Goal: Find specific page/section: Find specific page/section

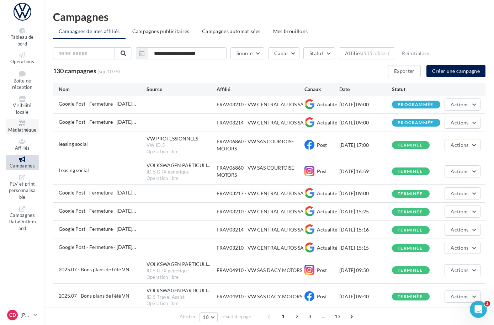
click at [34, 127] on span "Médiathèque" at bounding box center [22, 130] width 28 height 6
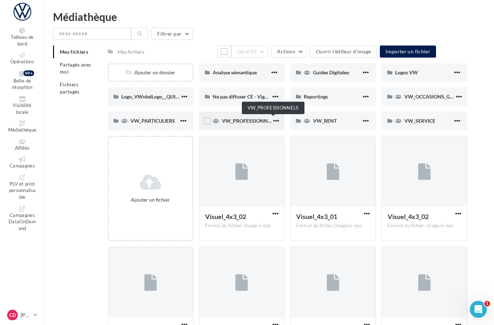
click at [262, 119] on span "VW_PROFESSIONNELS" at bounding box center [249, 121] width 54 height 6
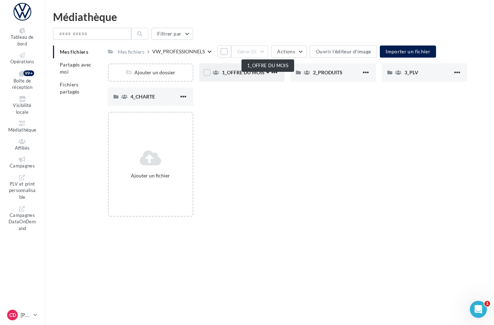
click at [259, 75] on span "1_OFFRE DU MOIS" at bounding box center [243, 72] width 43 height 6
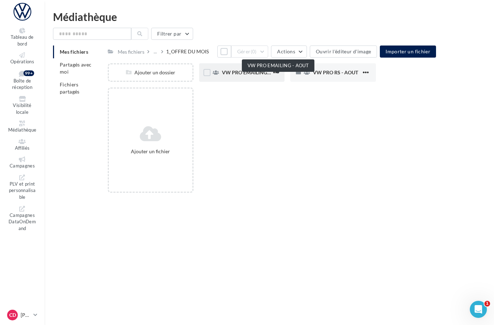
click at [254, 75] on span "VW PRO EMAILING - AOUT" at bounding box center [253, 72] width 63 height 6
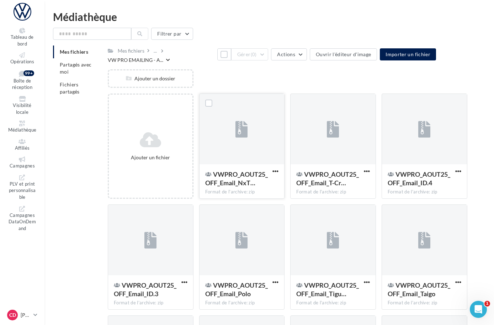
click at [249, 127] on div at bounding box center [241, 129] width 85 height 71
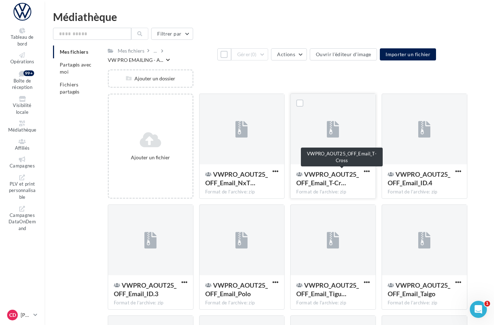
click at [342, 170] on span "VWPRO_AOUT25_OFF_Email_T-Cr…" at bounding box center [327, 178] width 63 height 16
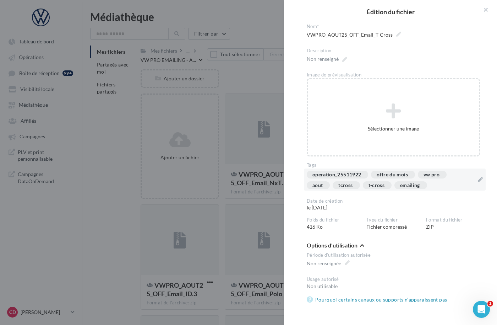
click at [475, 181] on div "operation_25511922 offre du mois vw pro aout tcross t-cross emailing" at bounding box center [395, 179] width 182 height 22
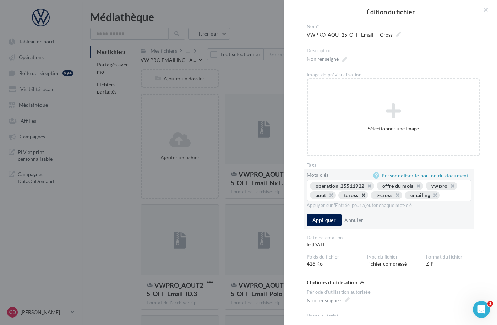
click at [360, 197] on button "button" at bounding box center [360, 197] width 0 height 0
click at [362, 197] on button "button" at bounding box center [362, 197] width 0 height 0
click at [389, 195] on input "text" at bounding box center [421, 195] width 86 height 7
type input "*******"
click at [330, 226] on button "Appliquer" at bounding box center [324, 220] width 35 height 12
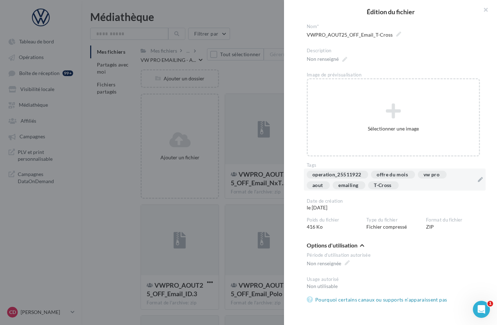
click at [268, 203] on div at bounding box center [248, 162] width 497 height 325
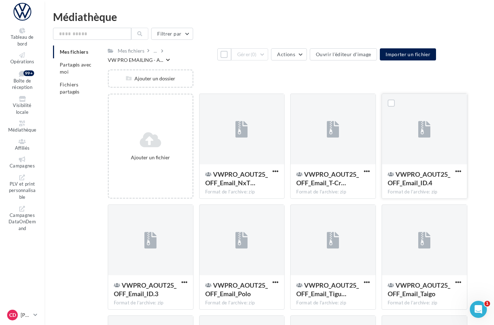
click at [420, 188] on div "VWPRO_AOUT25_OFF_Email_ID.4" at bounding box center [419, 179] width 65 height 19
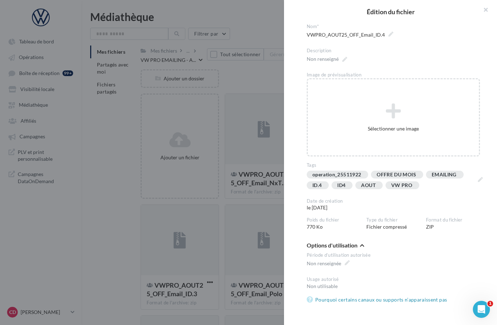
click at [268, 203] on div at bounding box center [248, 162] width 497 height 325
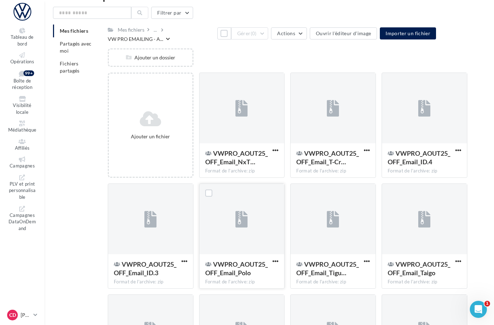
scroll to position [57, 0]
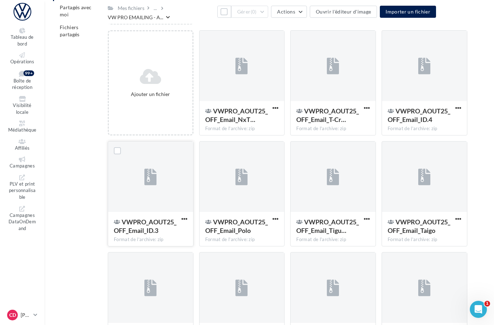
click at [179, 235] on div "VWPRO_AOUT25_OFF_Email_ID.3" at bounding box center [146, 226] width 65 height 19
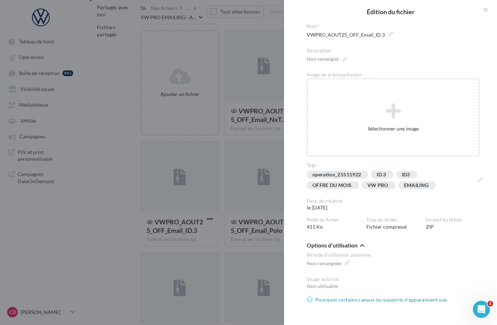
drag, startPoint x: 222, startPoint y: 234, endPoint x: 232, endPoint y: 233, distance: 10.4
click at [222, 234] on div at bounding box center [248, 162] width 497 height 325
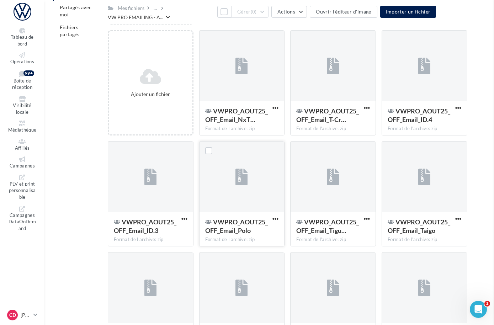
click at [247, 230] on span "VWPRO_AOUT25_OFF_Email_Polo" at bounding box center [236, 226] width 63 height 16
click at [357, 228] on span "VWPRO_AOUT25_OFF_Email_Tigu…" at bounding box center [327, 226] width 63 height 16
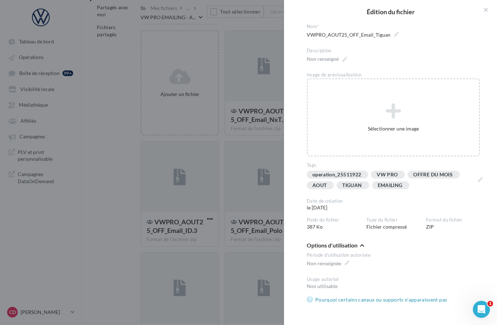
click at [252, 248] on div at bounding box center [248, 162] width 497 height 325
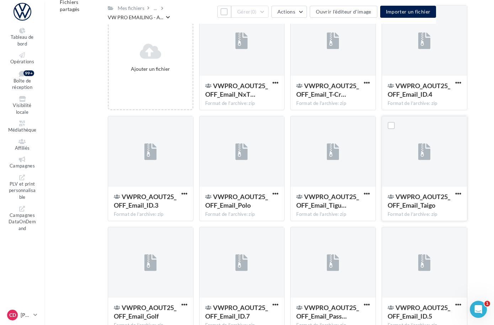
scroll to position [113, 0]
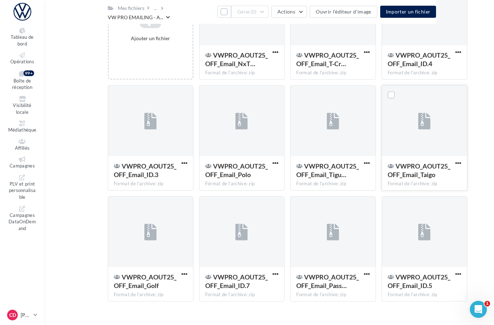
click at [427, 172] on span "VWPRO_AOUT25_OFF_Email_Taigo" at bounding box center [418, 170] width 63 height 16
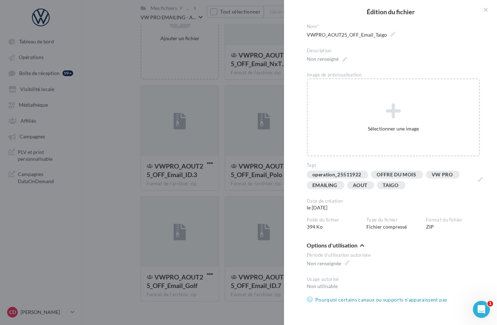
click at [259, 195] on div at bounding box center [248, 162] width 497 height 325
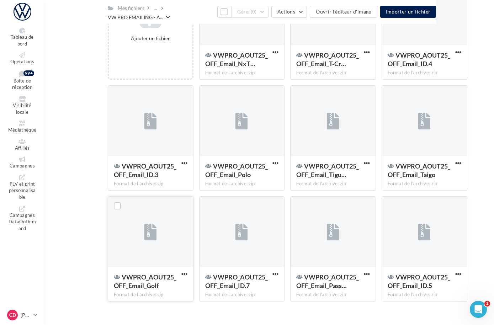
click at [176, 284] on span "VWPRO_AOUT25_OFF_Email_Golf" at bounding box center [145, 281] width 63 height 16
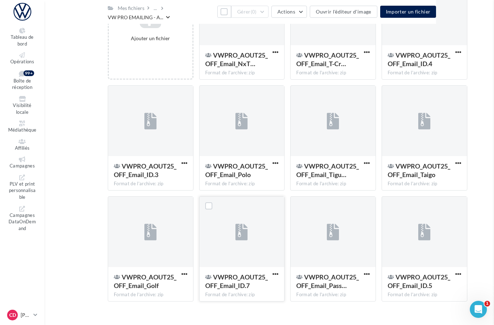
click at [248, 277] on span "VWPRO_AOUT25_OFF_Email_ID.7" at bounding box center [236, 281] width 63 height 16
drag, startPoint x: 224, startPoint y: 278, endPoint x: 230, endPoint y: 276, distance: 6.6
click at [356, 278] on span "VWPRO_AOUT25_OFF_Email_Pass…" at bounding box center [327, 281] width 63 height 16
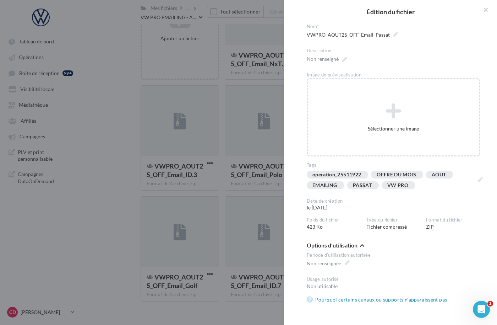
drag, startPoint x: 221, startPoint y: 280, endPoint x: 225, endPoint y: 278, distance: 3.8
click at [221, 279] on div at bounding box center [248, 162] width 497 height 325
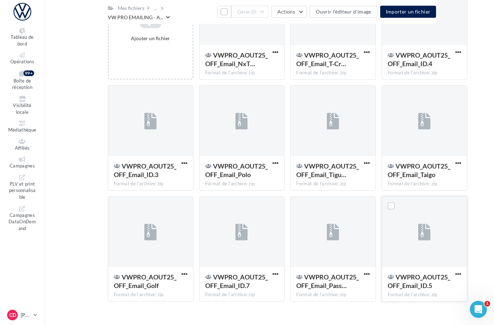
click at [416, 287] on span "VWPRO_AOUT25_OFF_Email_ID.5" at bounding box center [418, 281] width 63 height 16
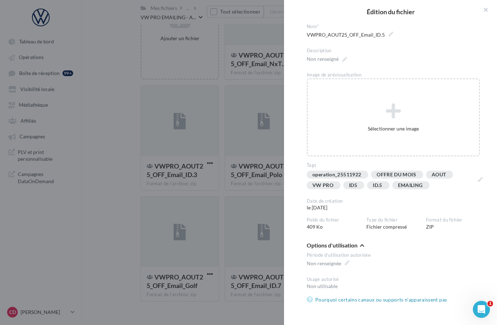
click at [222, 283] on div at bounding box center [248, 162] width 497 height 325
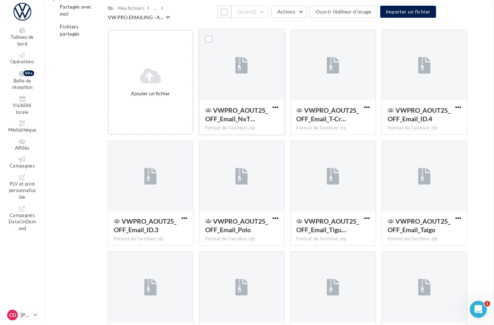
scroll to position [0, 0]
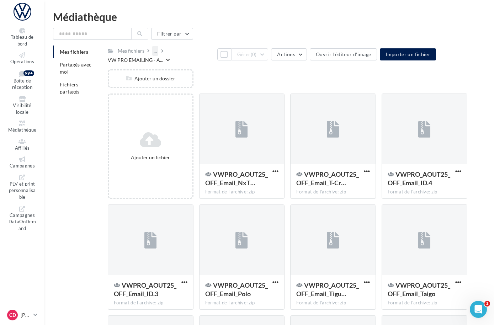
click at [158, 52] on div "..." at bounding box center [155, 51] width 6 height 10
click at [215, 82] on button "1_OFFRE DU MOIS" at bounding box center [205, 86] width 106 height 18
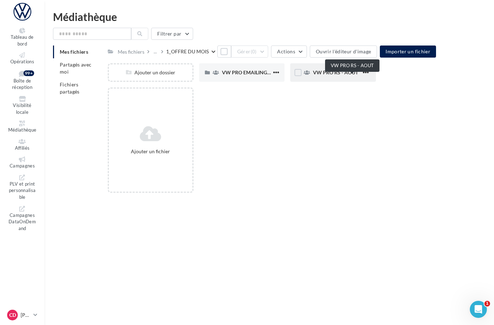
click at [343, 75] on span "VW PRO RS - AOUT" at bounding box center [335, 72] width 45 height 6
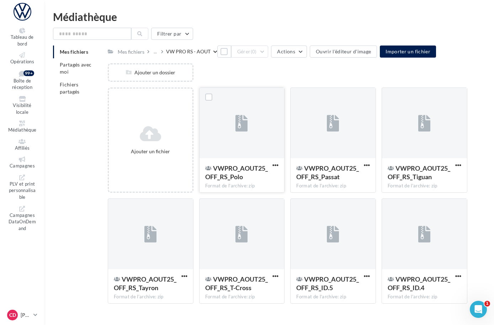
click at [267, 179] on span "VWPRO_AOUT25_OFF_RS_Polo" at bounding box center [236, 172] width 63 height 16
click at [343, 179] on span "VWPRO_AOUT25_OFF_RS_Passat" at bounding box center [327, 172] width 63 height 16
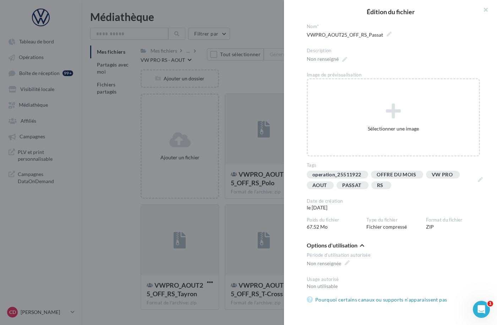
click at [275, 201] on div at bounding box center [248, 162] width 497 height 325
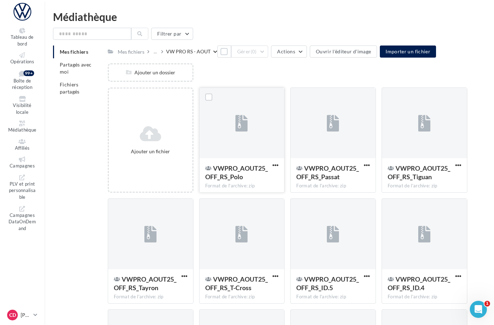
click at [262, 178] on span "VWPRO_AOUT25_OFF_RS_Polo" at bounding box center [236, 172] width 63 height 16
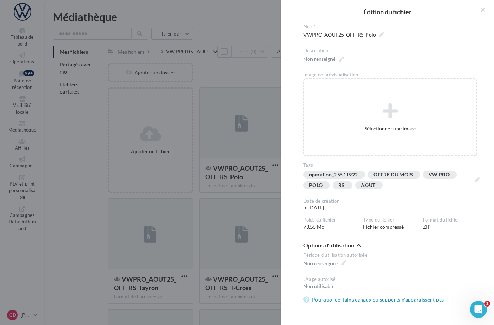
click at [272, 86] on div at bounding box center [247, 162] width 494 height 325
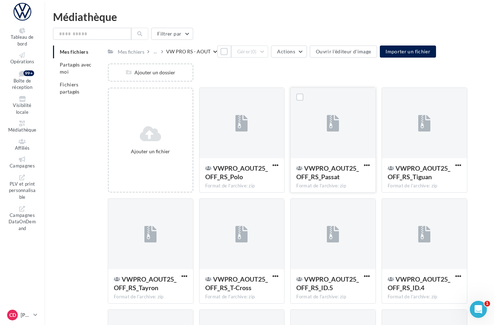
click at [356, 176] on span "VWPRO_AOUT25_OFF_RS_Passat" at bounding box center [327, 172] width 63 height 16
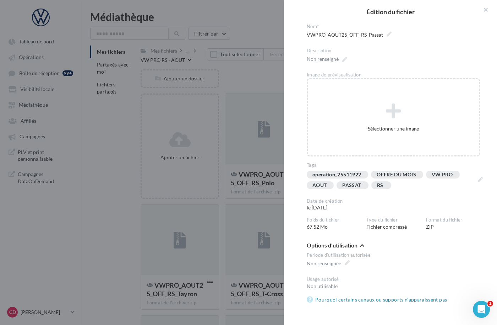
click at [249, 84] on div at bounding box center [248, 162] width 497 height 325
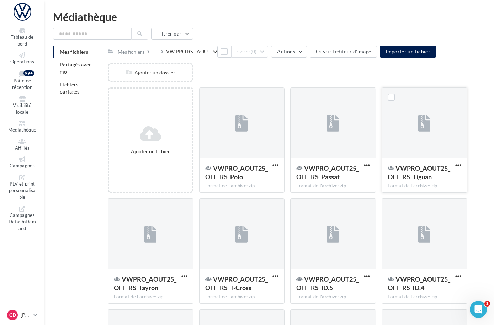
click at [412, 181] on span "VWPRO_AOUT25_OFF_RS_Tiguan" at bounding box center [418, 172] width 63 height 16
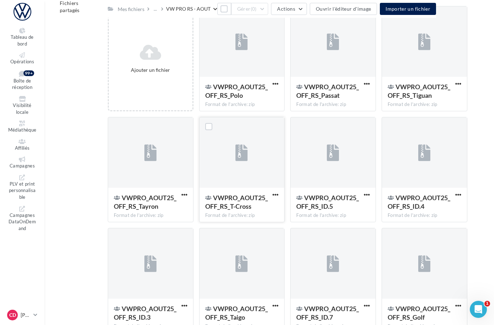
scroll to position [126, 0]
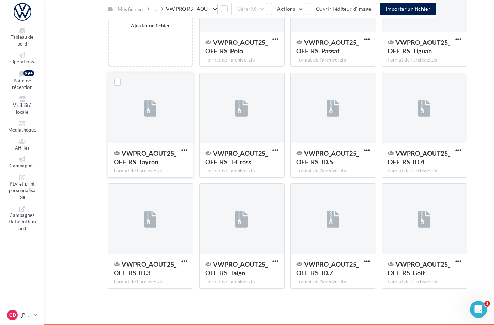
click at [166, 164] on span "VWPRO_AOUT25_OFF_RS_Tayron" at bounding box center [145, 157] width 63 height 16
click at [246, 163] on span "VWPRO_AOUT25_OFF_RS_T-Cross" at bounding box center [236, 157] width 63 height 16
click at [176, 150] on span "VWPRO_AOUT25_OFF_RS_Tayron" at bounding box center [145, 157] width 63 height 16
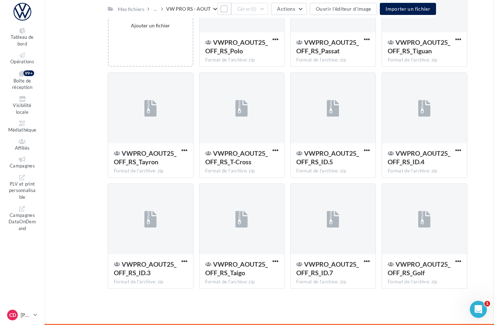
click at [349, 161] on span "VWPRO_AOUT25_OFF_RS_ID.5" at bounding box center [327, 157] width 63 height 16
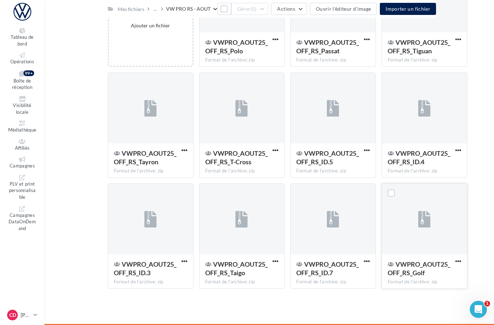
drag, startPoint x: 418, startPoint y: 267, endPoint x: 413, endPoint y: 265, distance: 5.4
click at [418, 267] on span "VWPRO_AOUT25_OFF_RS_Golf" at bounding box center [418, 268] width 63 height 16
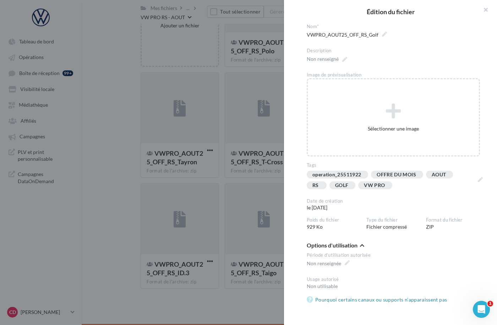
click at [141, 294] on div "**********" at bounding box center [306, 294] width 331 height 0
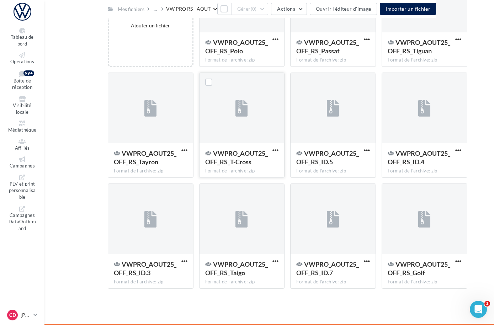
click at [248, 158] on span "VWPRO_AOUT25_OFF_RS_T-Cross" at bounding box center [236, 157] width 63 height 16
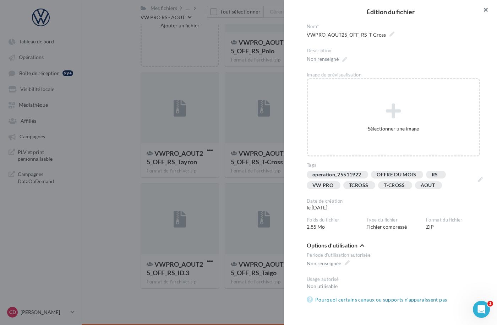
click at [486, 11] on button "button" at bounding box center [483, 10] width 28 height 21
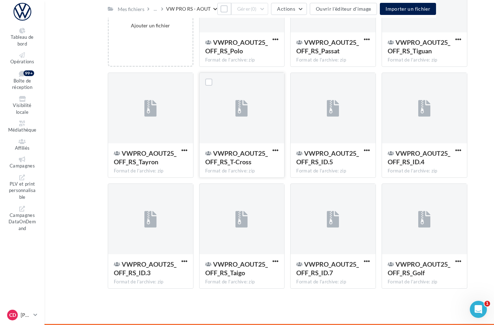
click at [251, 161] on span "VWPRO_AOUT25_OFF_RS_T-Cross" at bounding box center [236, 157] width 63 height 16
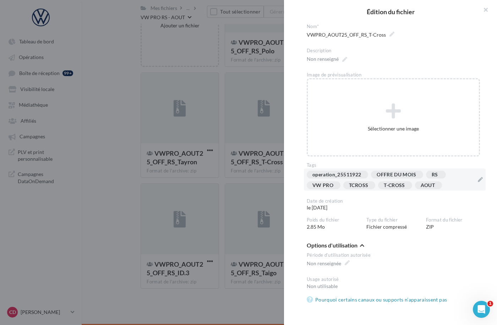
click at [474, 180] on div "operation_25511922 OFFRE DU MOIS RS VW PRO TCROSS T-CROSS AOUT" at bounding box center [395, 179] width 182 height 22
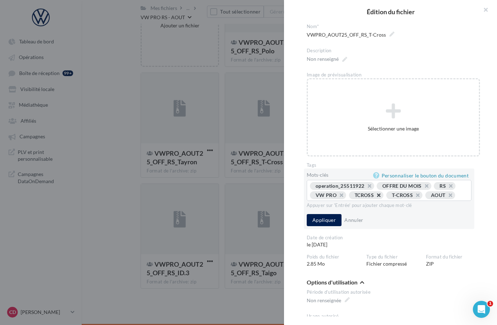
click at [375, 197] on button "button" at bounding box center [375, 197] width 0 height 0
click at [329, 226] on button "Appliquer" at bounding box center [324, 220] width 35 height 12
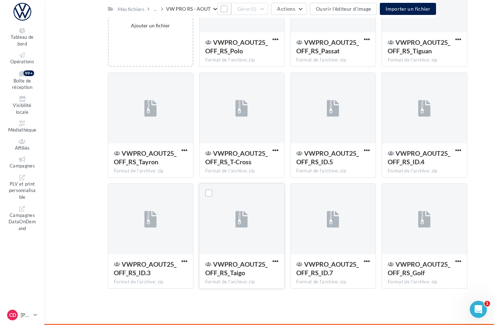
click at [284, 206] on div at bounding box center [241, 219] width 85 height 71
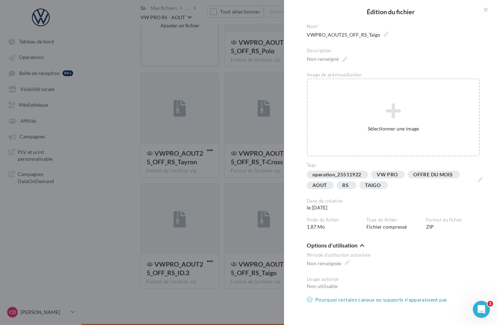
click at [141, 294] on div "**********" at bounding box center [306, 294] width 331 height 0
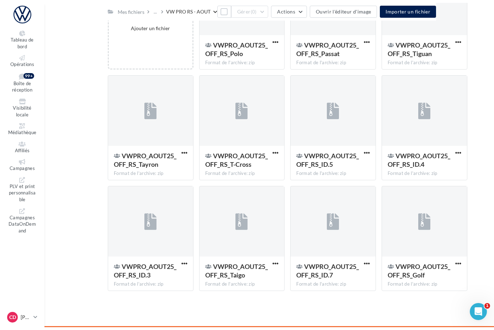
scroll to position [120, 0]
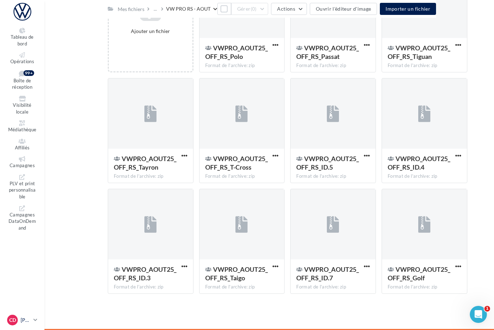
click at [37, 318] on icon at bounding box center [35, 320] width 4 height 6
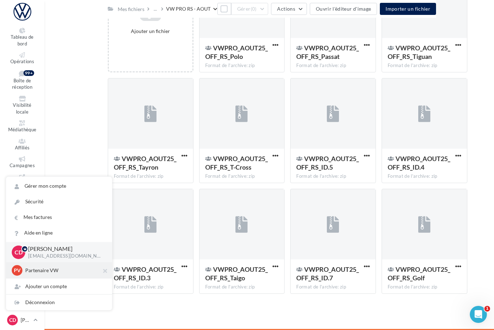
click at [44, 268] on p "Partenaire VW" at bounding box center [64, 270] width 78 height 7
